Goal: Information Seeking & Learning: Learn about a topic

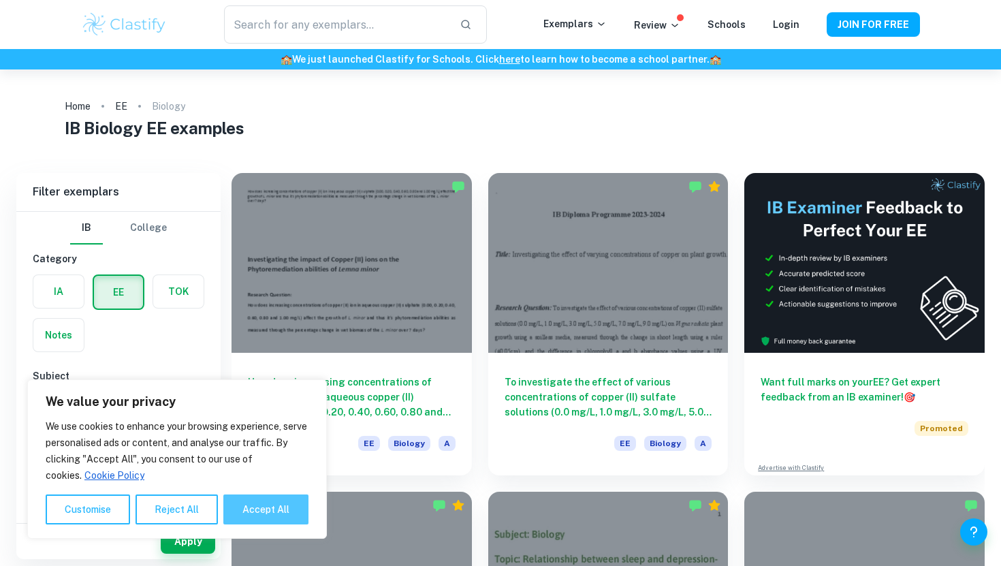
click at [265, 510] on button "Accept All" at bounding box center [265, 509] width 85 height 30
checkbox input "true"
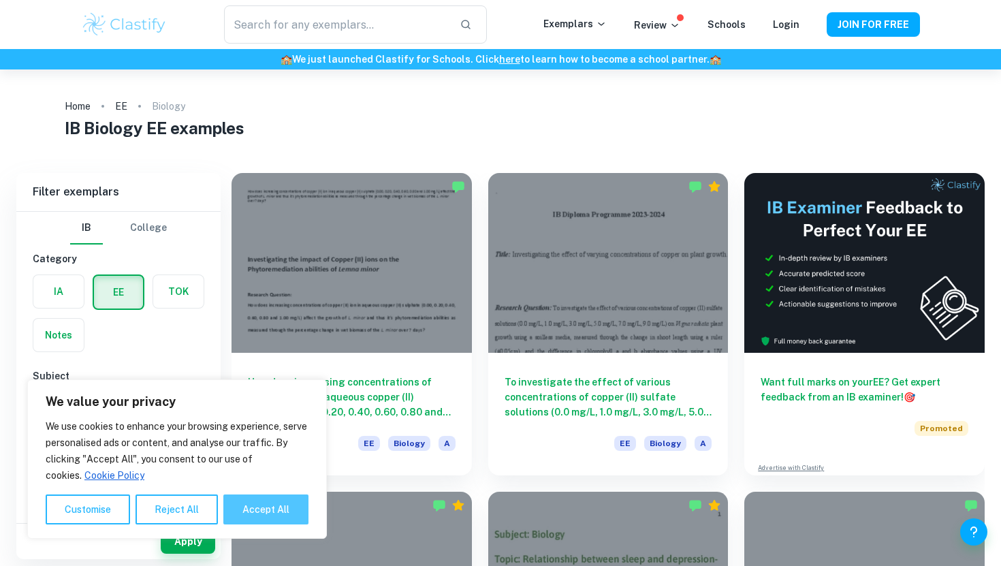
checkbox input "true"
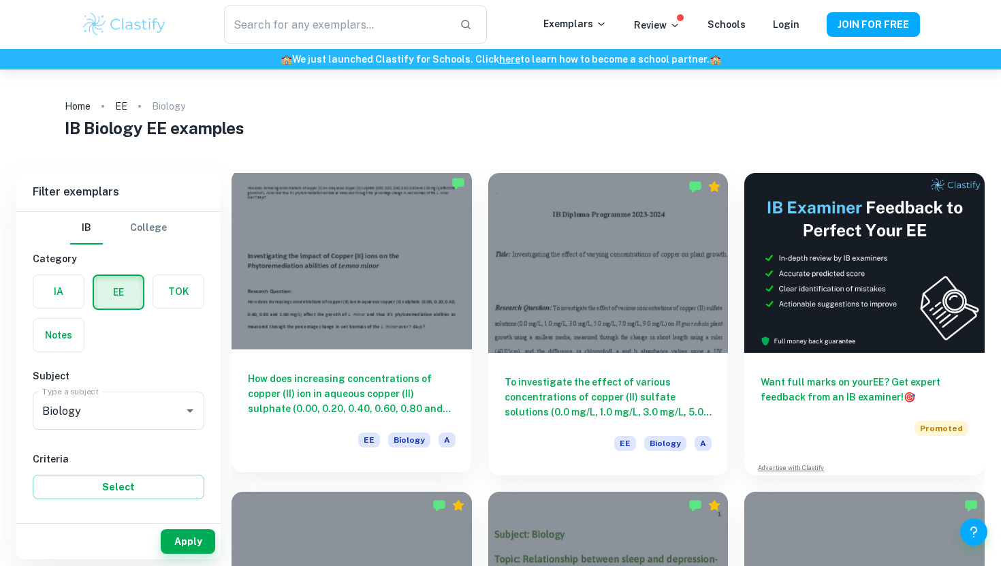
click at [304, 406] on h6 "How does increasing concentrations of copper (II) ion in aqueous copper (II) su…" at bounding box center [352, 393] width 208 height 45
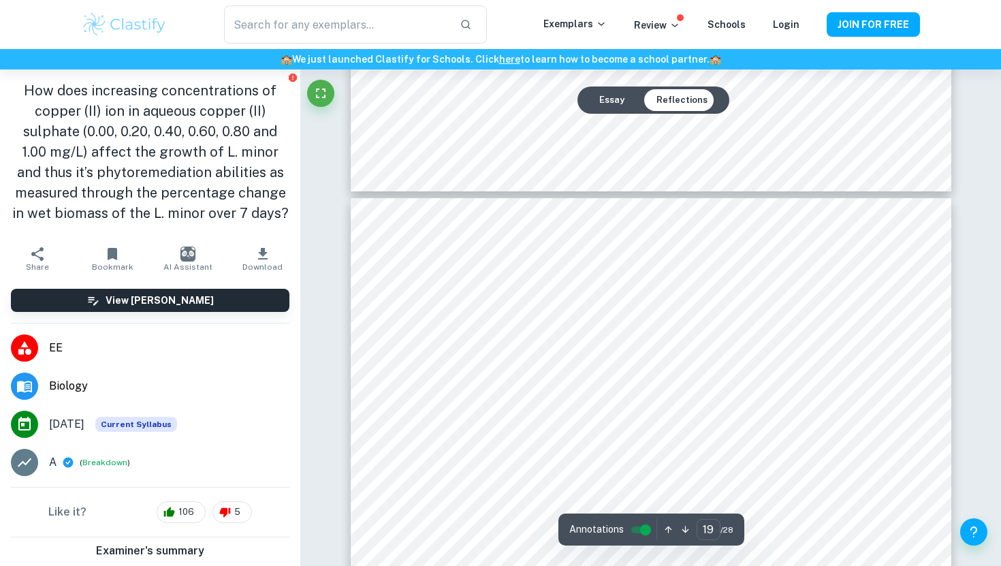
scroll to position [14387, 0]
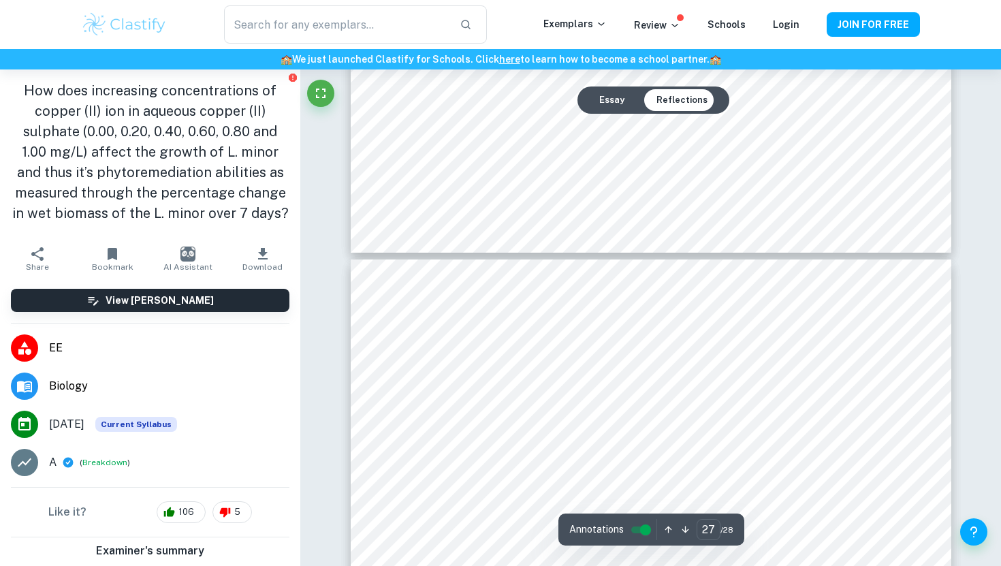
type input "28"
